Goal: Transaction & Acquisition: Purchase product/service

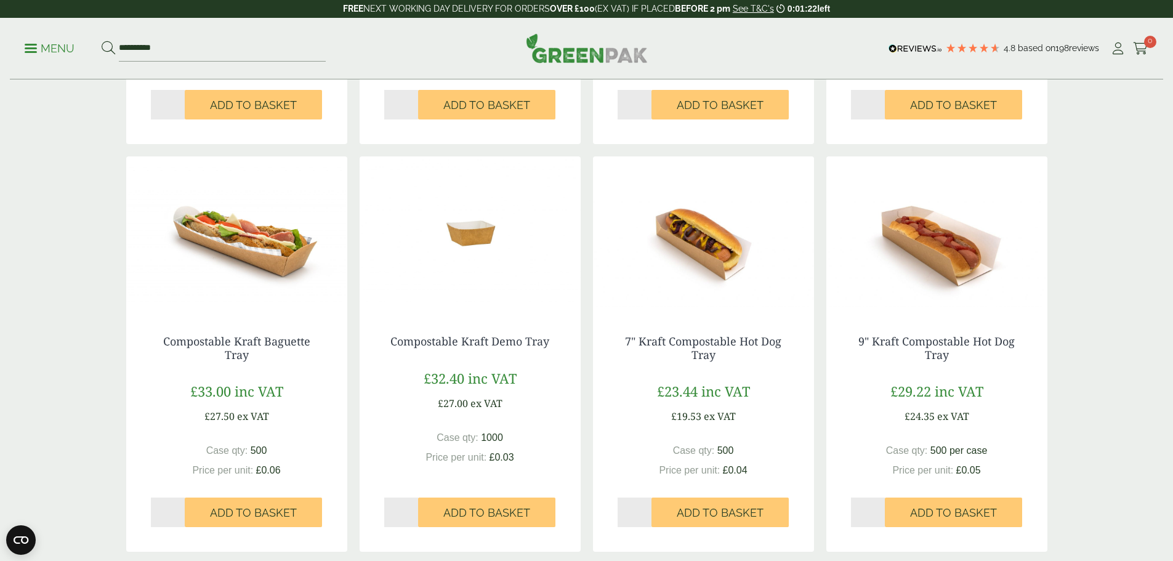
scroll to position [985, 0]
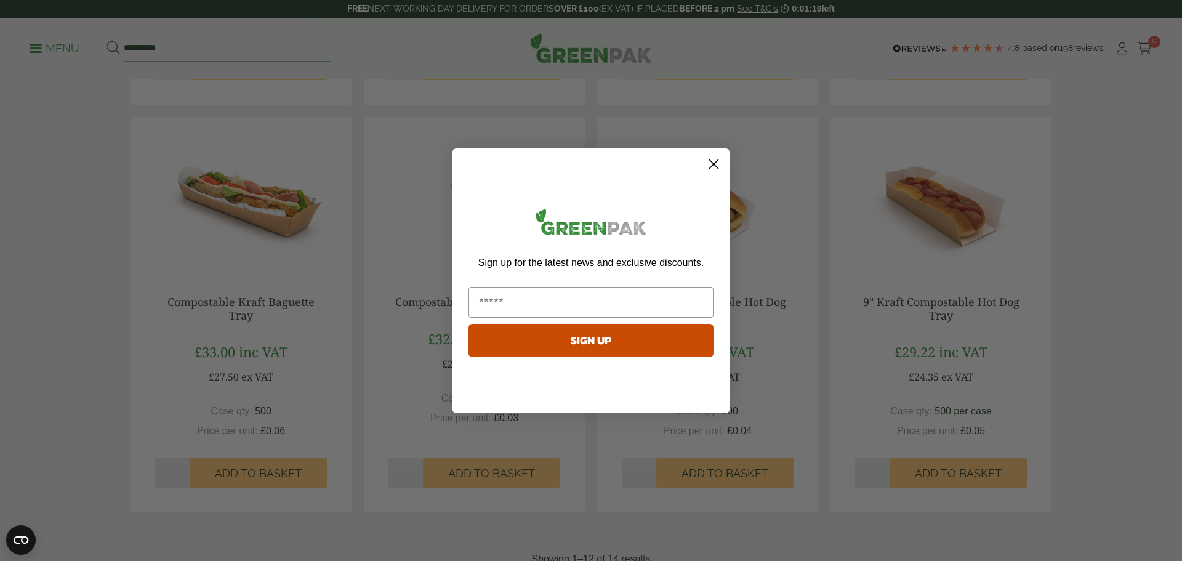
click at [722, 160] on circle "Close dialog" at bounding box center [714, 163] width 20 height 20
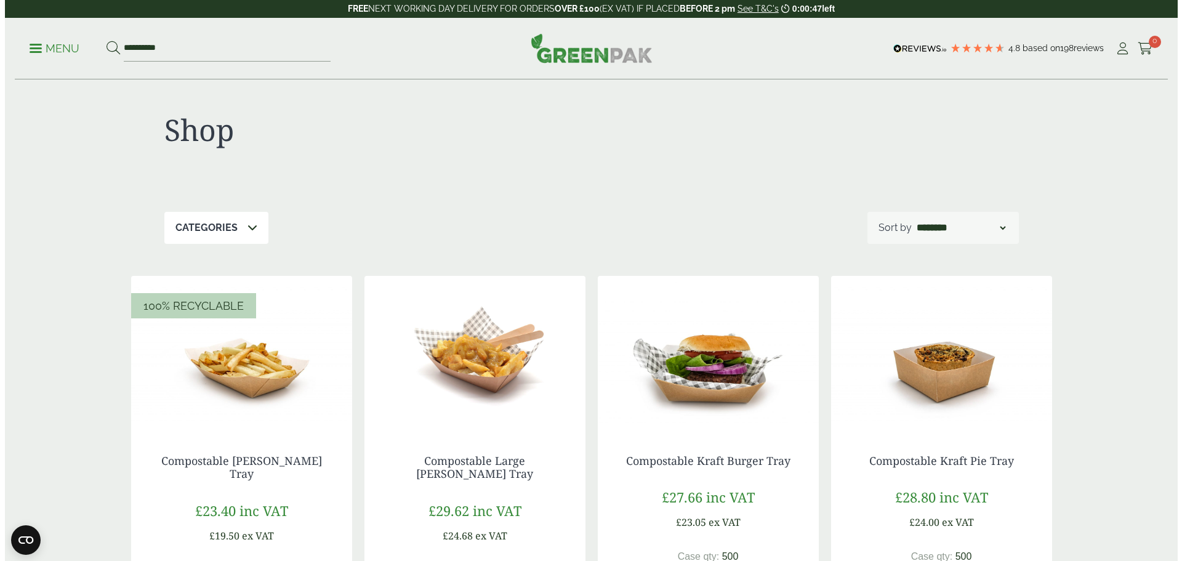
scroll to position [0, 0]
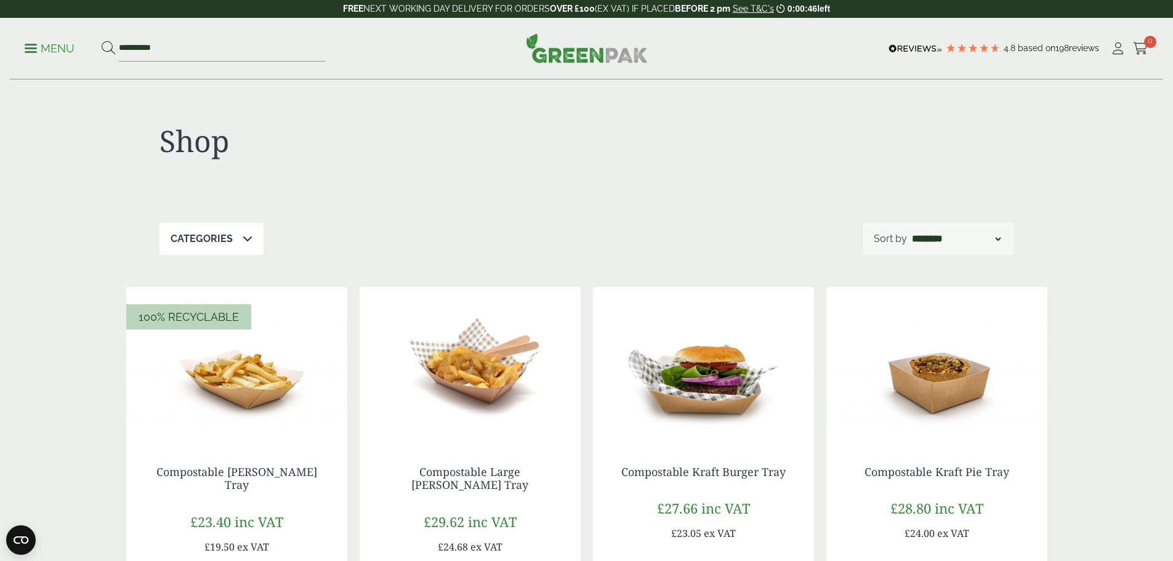
click at [54, 51] on p "Menu" at bounding box center [50, 48] width 50 height 15
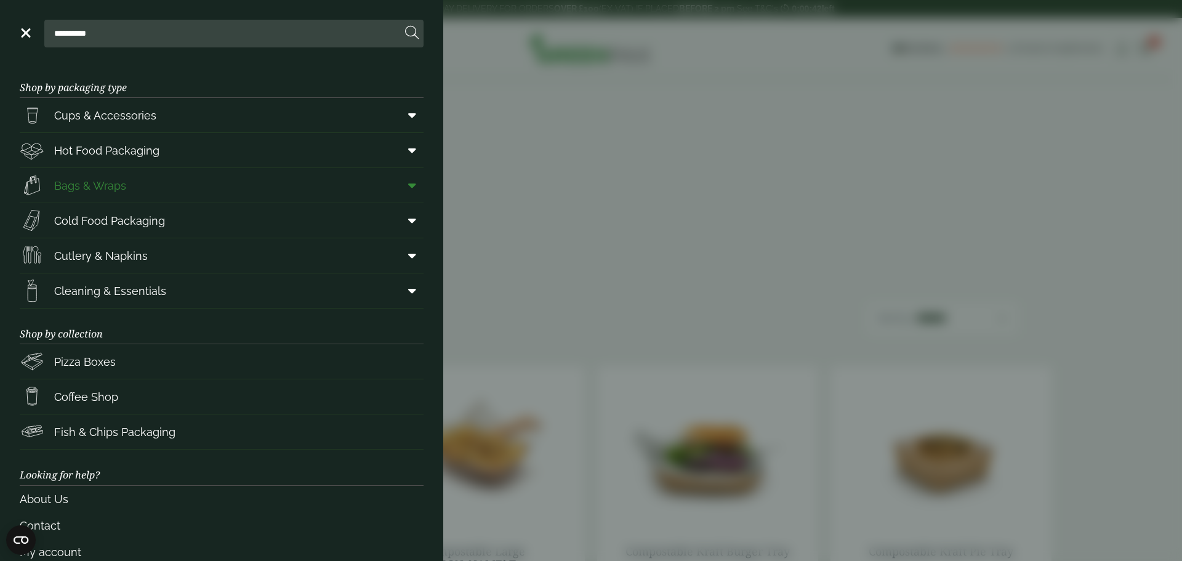
click at [110, 181] on span "Bags & Wraps" at bounding box center [90, 185] width 72 height 17
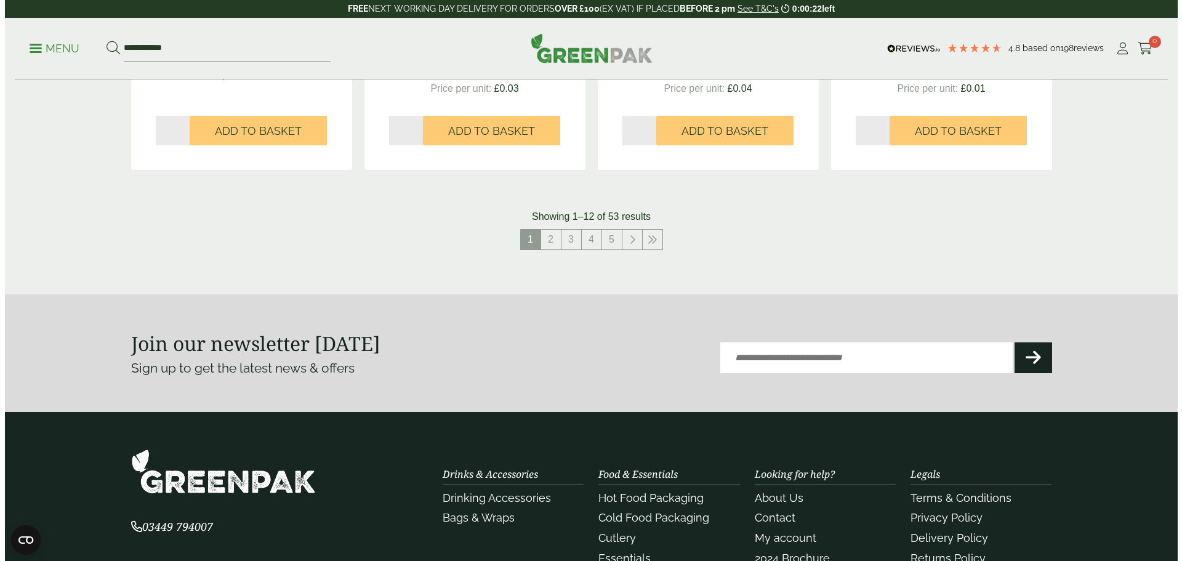
scroll to position [1355, 0]
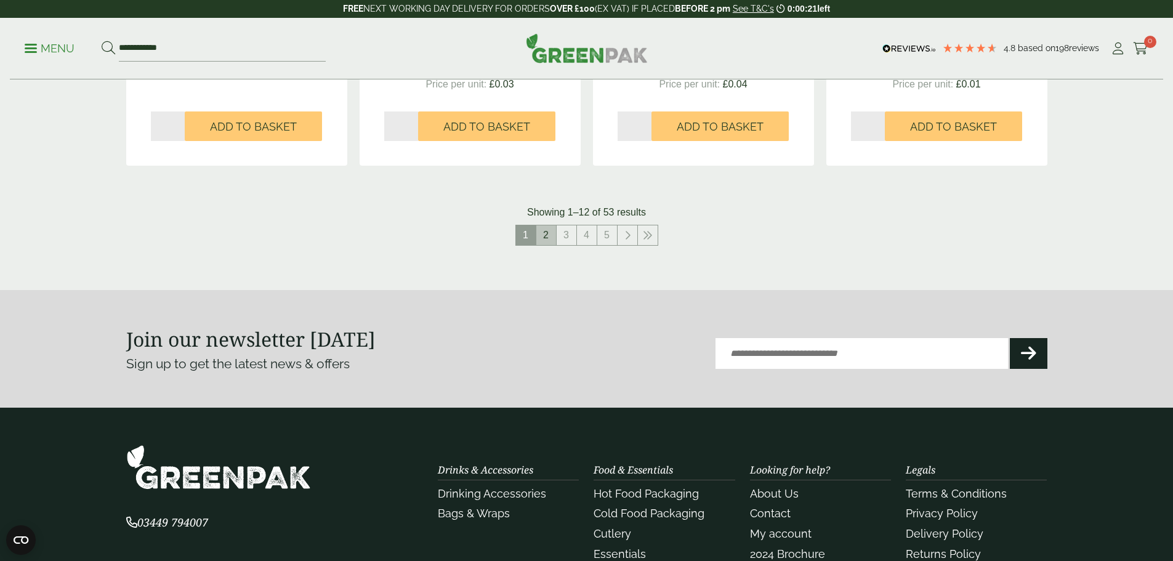
click at [543, 230] on link "2" at bounding box center [546, 235] width 20 height 20
click at [52, 57] on ul "**********" at bounding box center [175, 49] width 301 height 26
click at [54, 49] on p "Menu" at bounding box center [50, 48] width 50 height 15
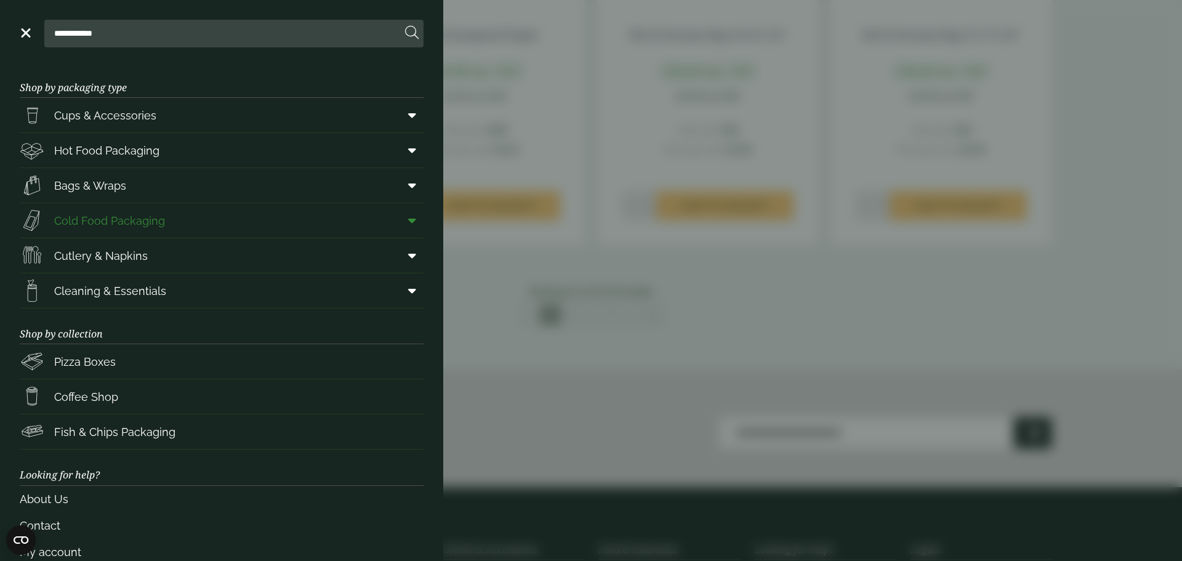
click at [169, 224] on link "Cold Food Packaging" at bounding box center [222, 220] width 404 height 34
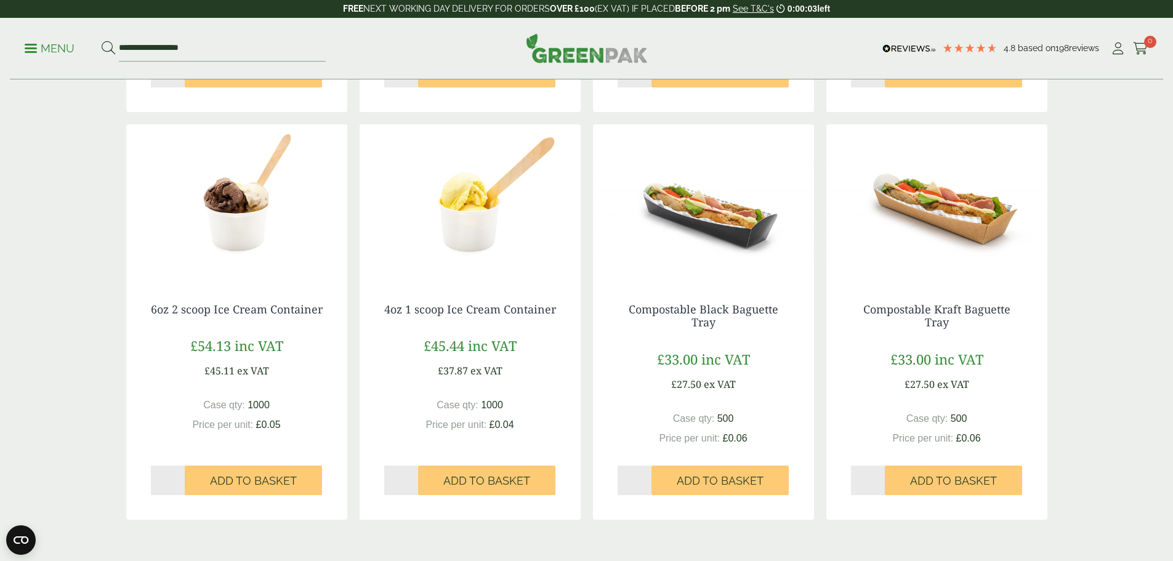
scroll to position [1108, 0]
